Goal: Ask a question

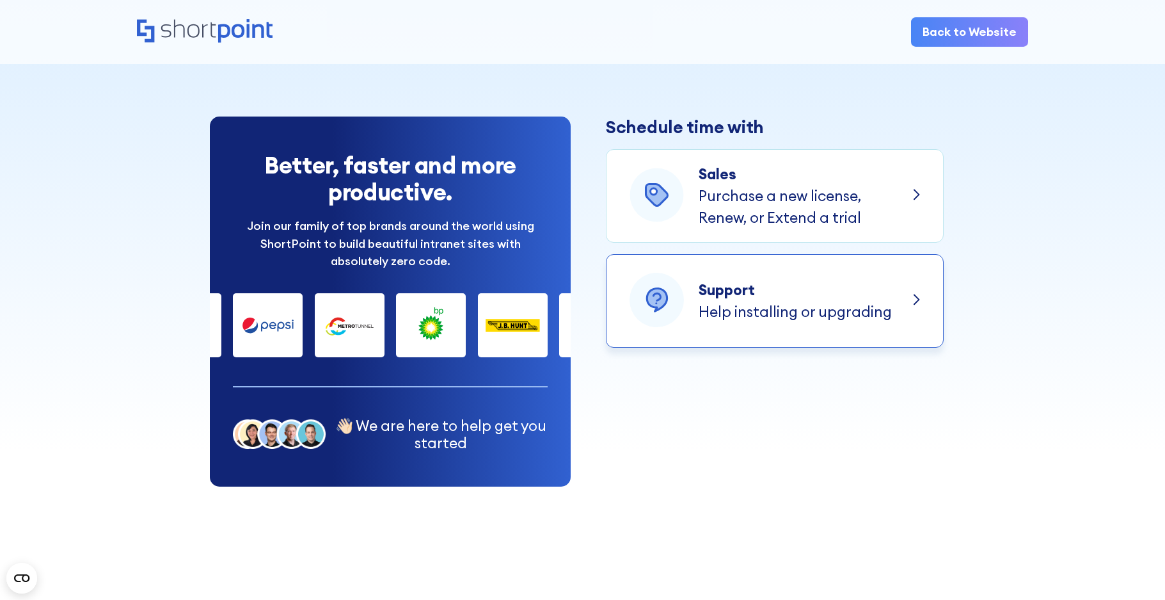
click at [866, 287] on div "Support" at bounding box center [795, 290] width 193 height 22
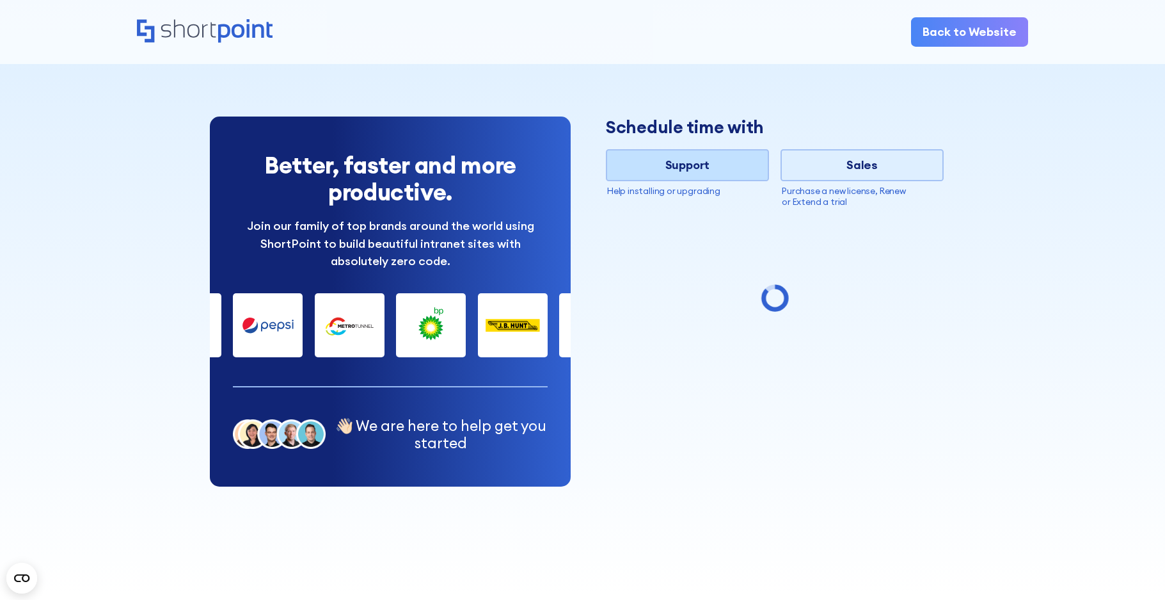
click at [694, 165] on div "Support" at bounding box center [687, 164] width 161 height 17
